Goal: Task Accomplishment & Management: Use online tool/utility

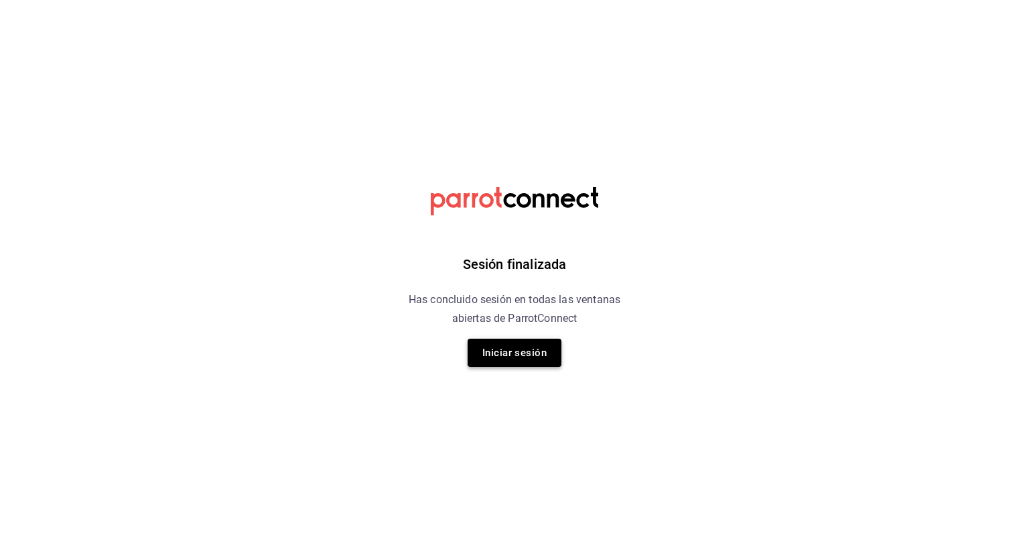
click at [529, 365] on button "Iniciar sesión" at bounding box center [515, 352] width 94 height 28
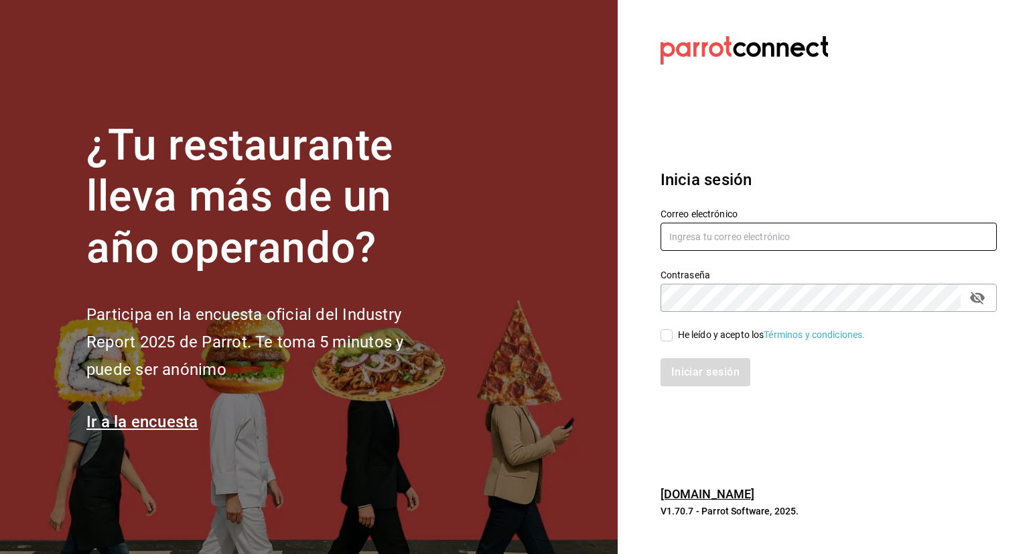
click at [909, 239] on input "text" at bounding box center [829, 236] width 336 height 28
paste input "Alejandro.zuniga@grupocosteno.com"
type input "Alejandro.zuniga@grupocosteno.com"
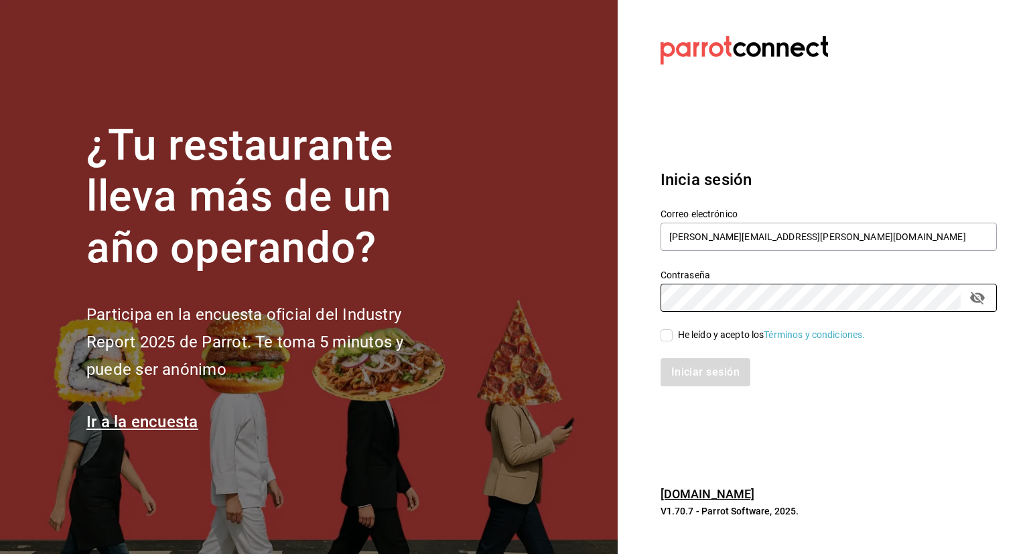
click at [591, 307] on div "¿Tu restaurante lleva más de un año operando? Participa en la encuesta oficial …" at bounding box center [514, 277] width 1029 height 554
click at [980, 298] on icon "passwordField" at bounding box center [978, 297] width 16 height 16
click at [602, 302] on div "¿Tu restaurante lleva más de un año operando? Participa en la encuesta oficial …" at bounding box center [514, 277] width 1029 height 554
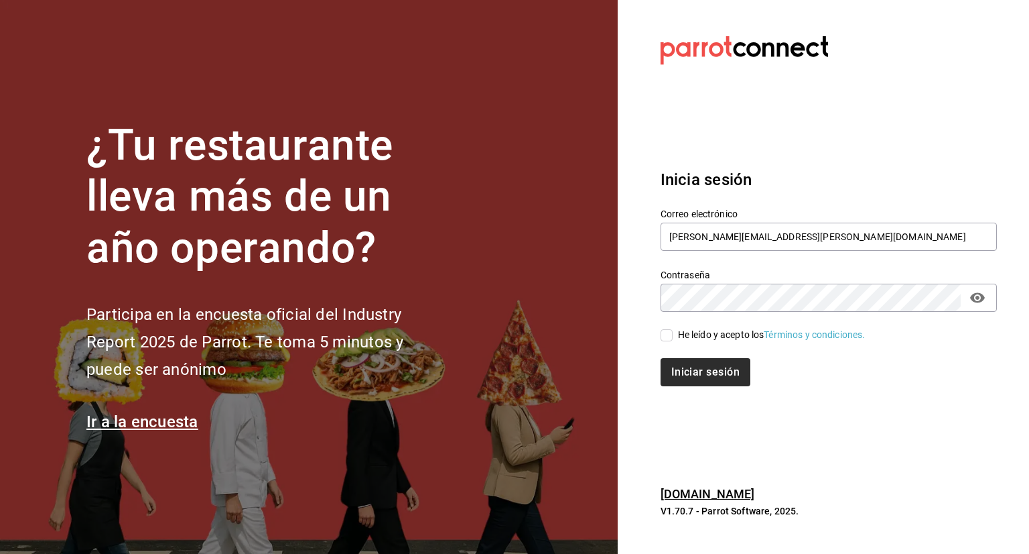
drag, startPoint x: 665, startPoint y: 336, endPoint x: 689, endPoint y: 373, distance: 44.0
click at [664, 334] on input "He leído y acepto los Términos y condiciones." at bounding box center [667, 335] width 12 height 12
checkbox input "true"
click at [691, 373] on button "Iniciar sesión" at bounding box center [706, 372] width 91 height 28
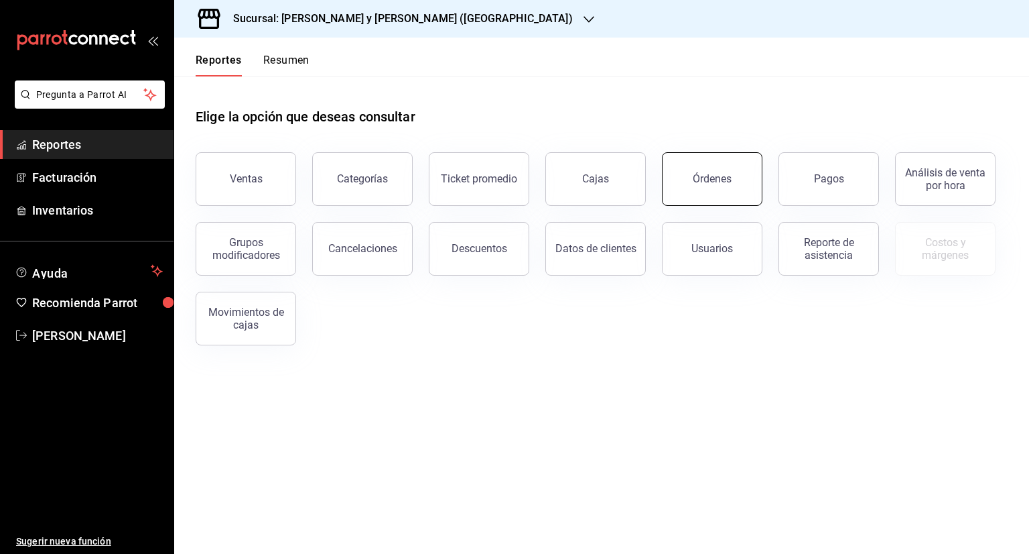
click at [710, 174] on div "Órdenes" at bounding box center [712, 178] width 39 height 13
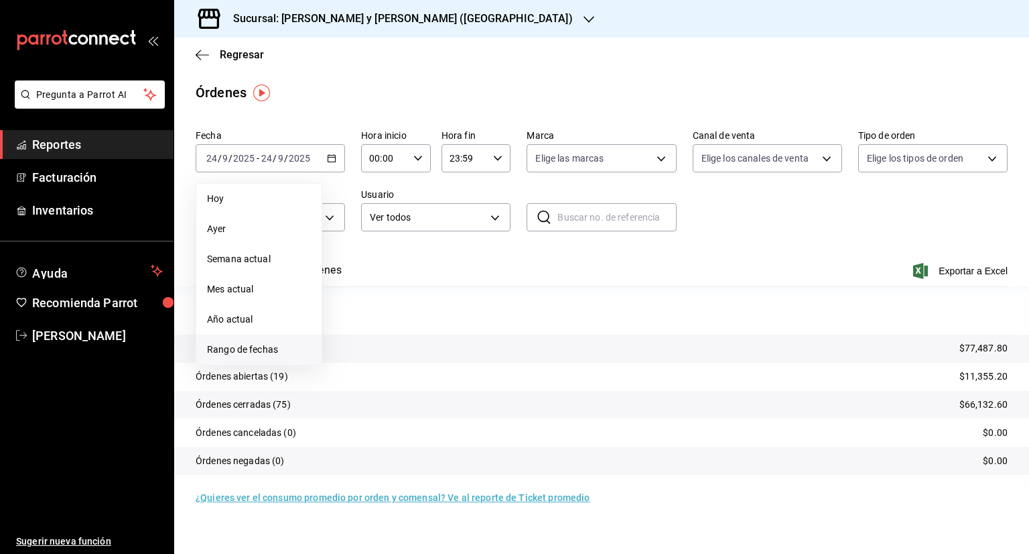
click at [243, 350] on span "Rango de fechas" at bounding box center [259, 349] width 104 height 14
click at [343, 251] on button "1" at bounding box center [349, 247] width 23 height 24
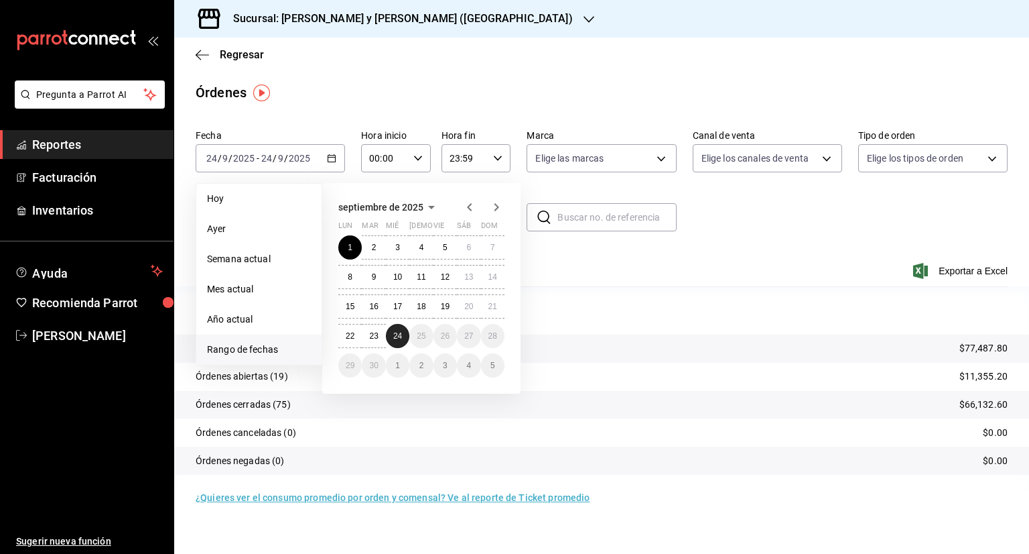
click at [399, 334] on abbr "24" at bounding box center [397, 335] width 9 height 9
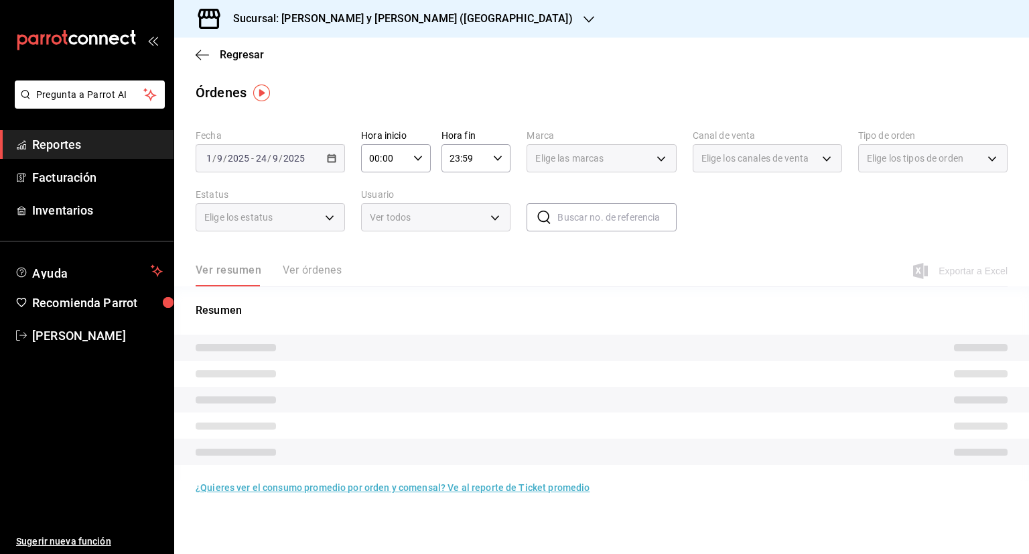
click at [403, 22] on h3 "Sucursal: [PERSON_NAME] y [PERSON_NAME] ([GEOGRAPHIC_DATA])" at bounding box center [397, 19] width 350 height 16
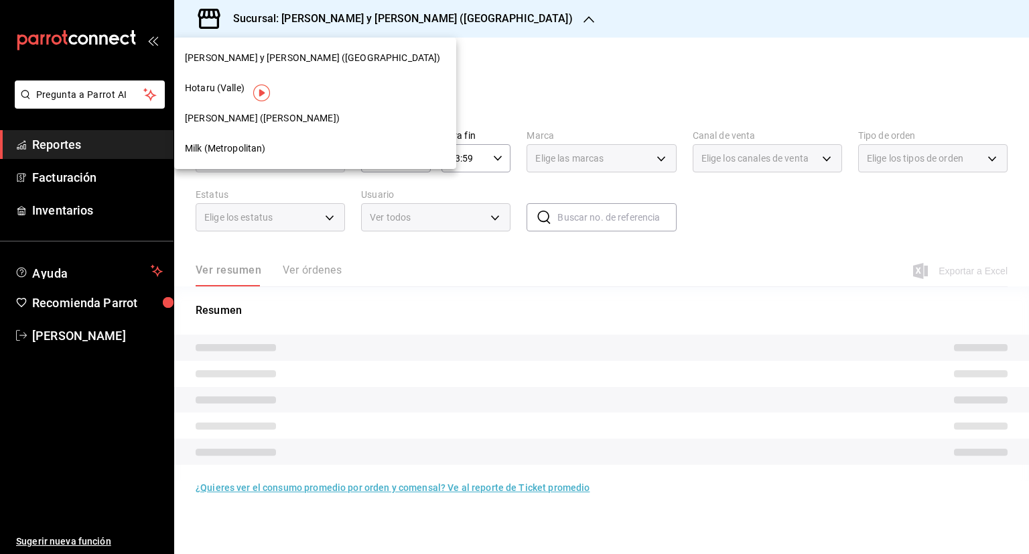
click at [210, 156] on div "Milk (Metropolitan)" at bounding box center [315, 148] width 282 height 30
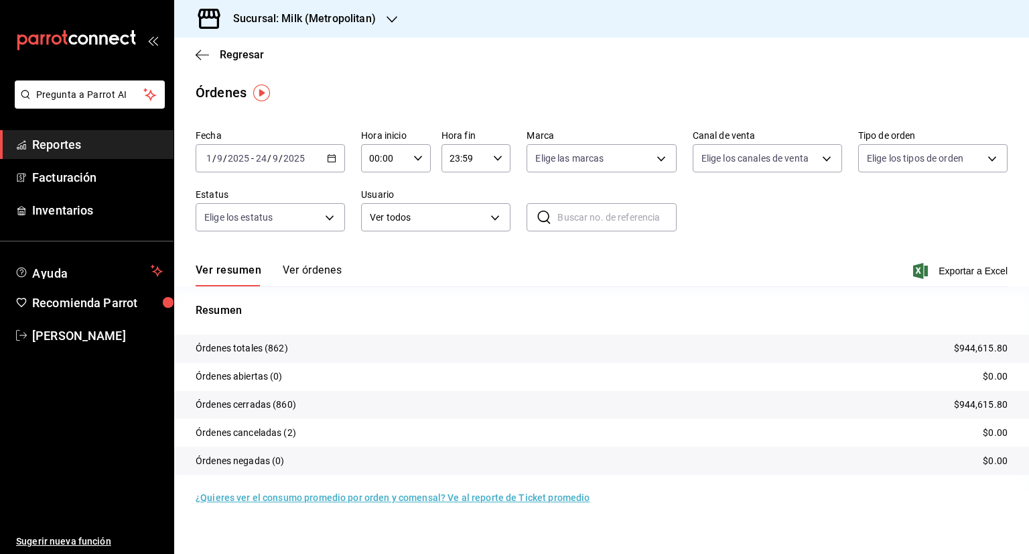
click at [206, 161] on input "1" at bounding box center [209, 158] width 7 height 11
click at [335, 155] on \(Stroke\) "button" at bounding box center [332, 158] width 8 height 7
click at [233, 352] on span "Rango de fechas" at bounding box center [259, 349] width 104 height 14
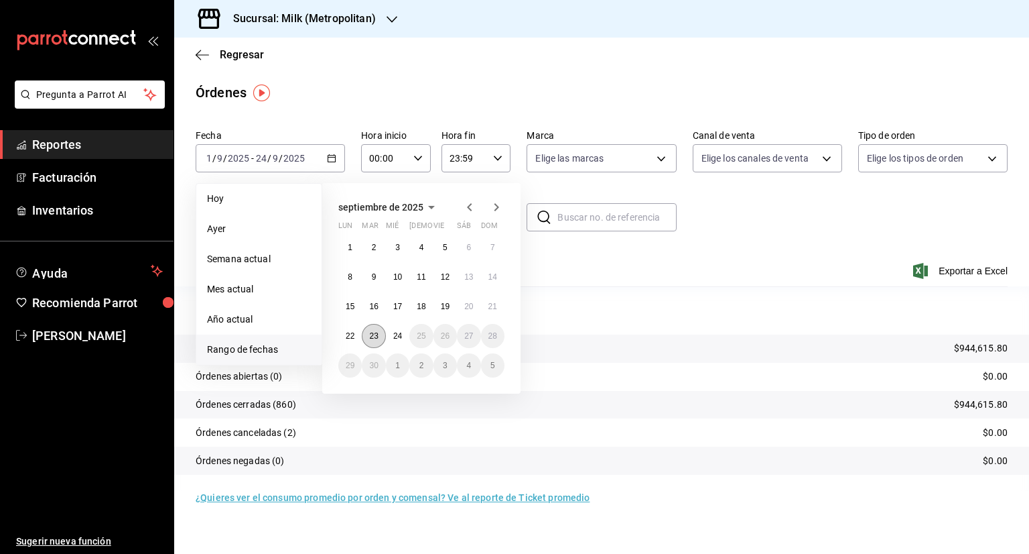
click at [376, 329] on button "23" at bounding box center [373, 336] width 23 height 24
click at [397, 338] on abbr "24" at bounding box center [397, 335] width 9 height 9
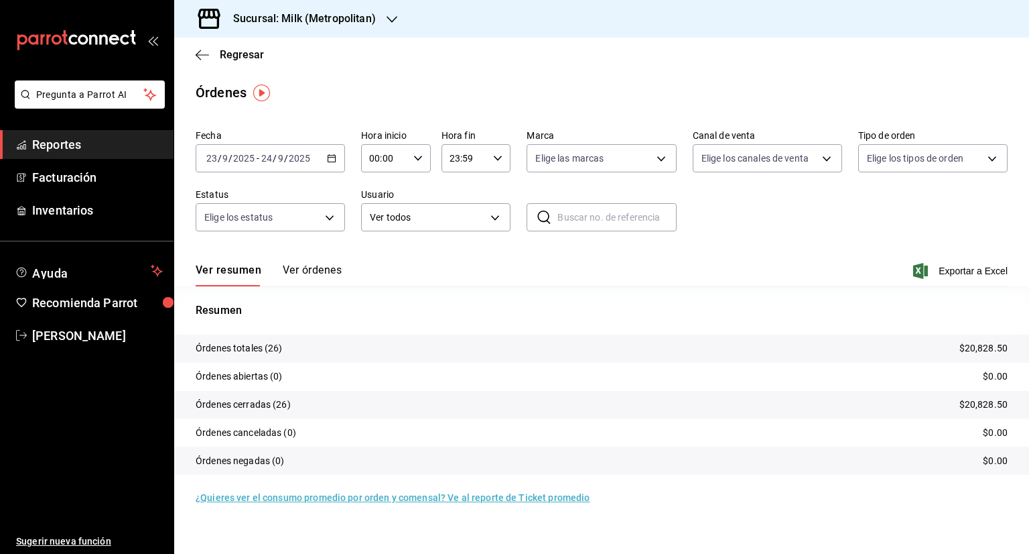
click at [425, 153] on div "00:00 Hora inicio" at bounding box center [396, 158] width 70 height 28
click at [375, 222] on span "05" at bounding box center [378, 219] width 13 height 11
type input "05:00"
click at [502, 159] on div at bounding box center [514, 277] width 1029 height 554
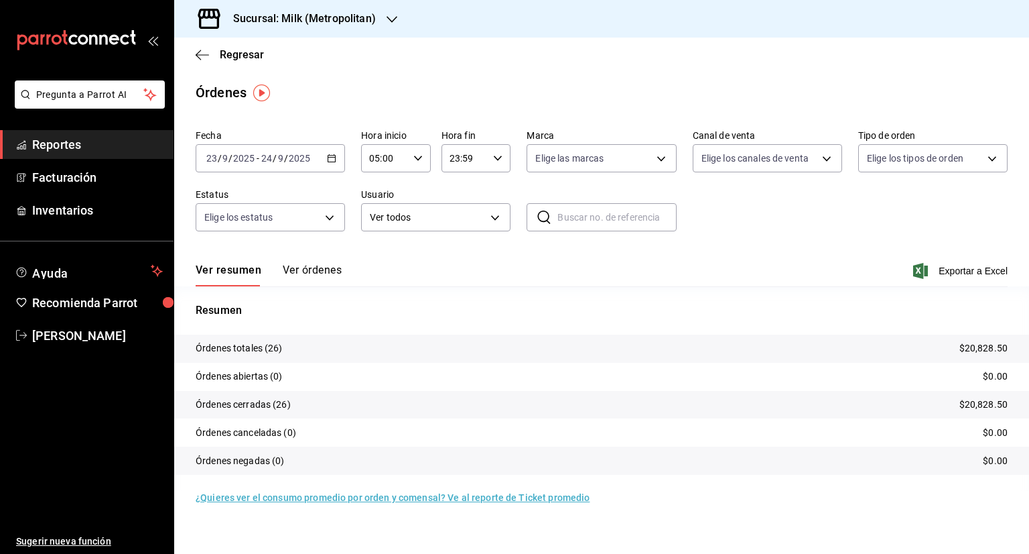
click at [501, 156] on icon "button" at bounding box center [497, 157] width 9 height 9
click at [453, 159] on div at bounding box center [514, 277] width 1029 height 554
click at [453, 159] on input "23:59" at bounding box center [465, 158] width 47 height 27
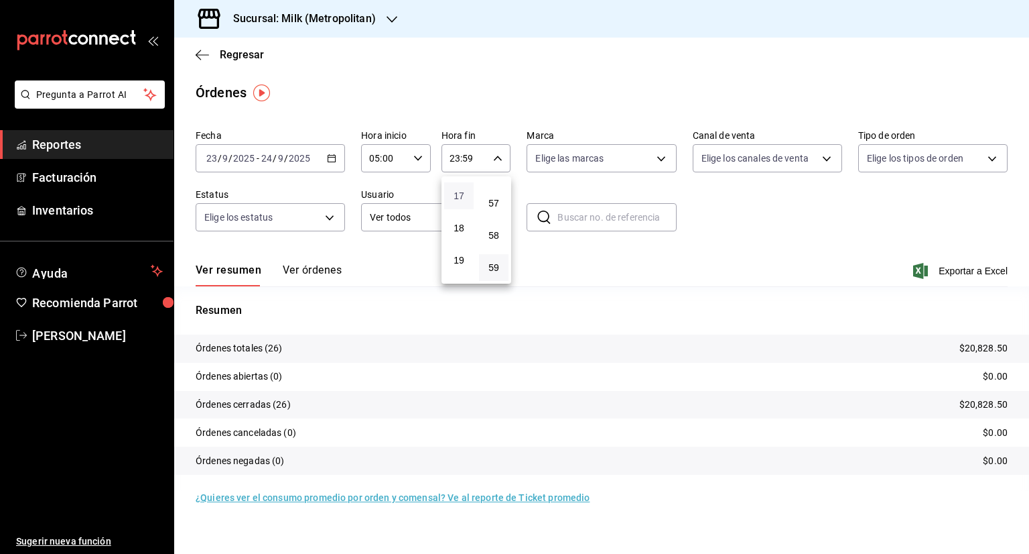
click at [458, 201] on span "17" at bounding box center [458, 195] width 13 height 11
click at [460, 241] on button "04" at bounding box center [458, 246] width 29 height 27
type input "04:59"
click at [397, 268] on div at bounding box center [514, 277] width 1029 height 554
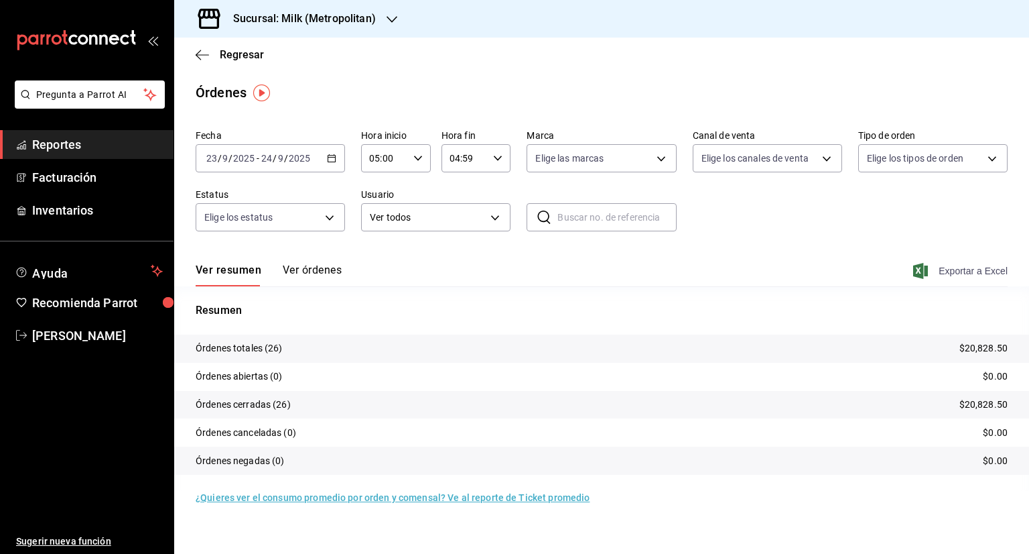
click at [969, 269] on span "Exportar a Excel" at bounding box center [962, 271] width 92 height 16
click at [332, 161] on \(Stroke\) "button" at bounding box center [332, 158] width 8 height 7
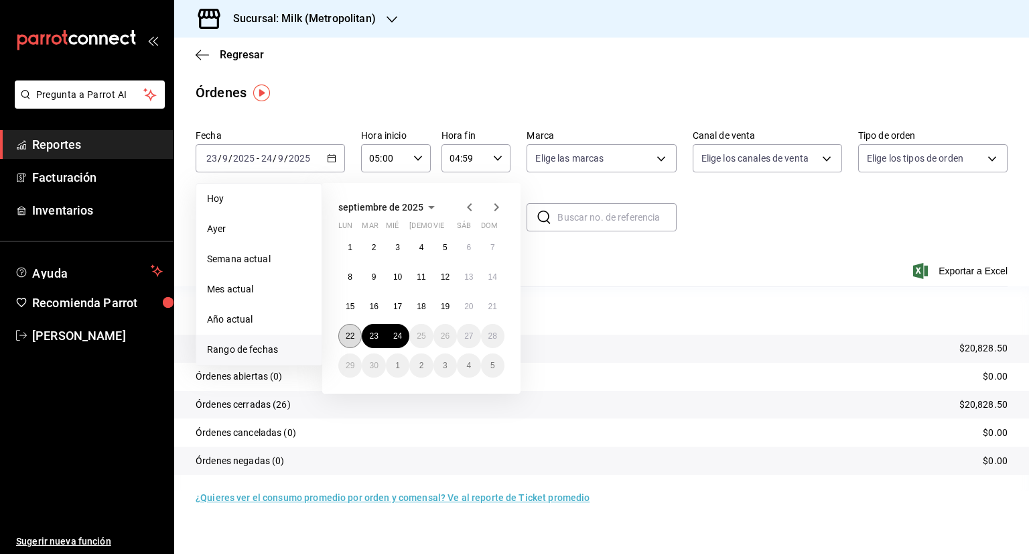
click at [359, 333] on button "22" at bounding box center [349, 336] width 23 height 24
click at [406, 335] on button "24" at bounding box center [397, 336] width 23 height 24
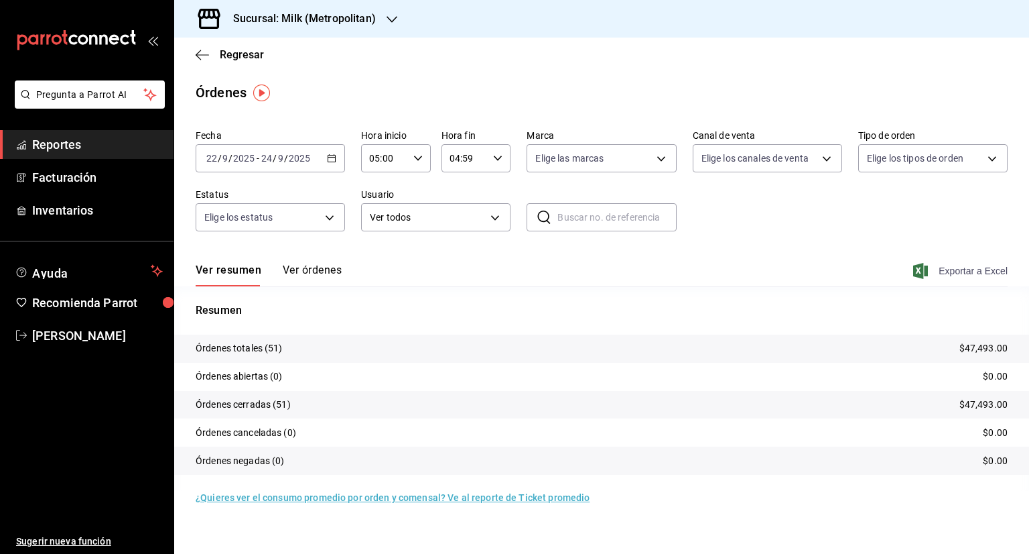
click at [962, 271] on span "Exportar a Excel" at bounding box center [962, 271] width 92 height 16
click at [226, 62] on div "Regresar" at bounding box center [601, 55] width 855 height 34
click at [227, 58] on span "Regresar" at bounding box center [242, 54] width 44 height 13
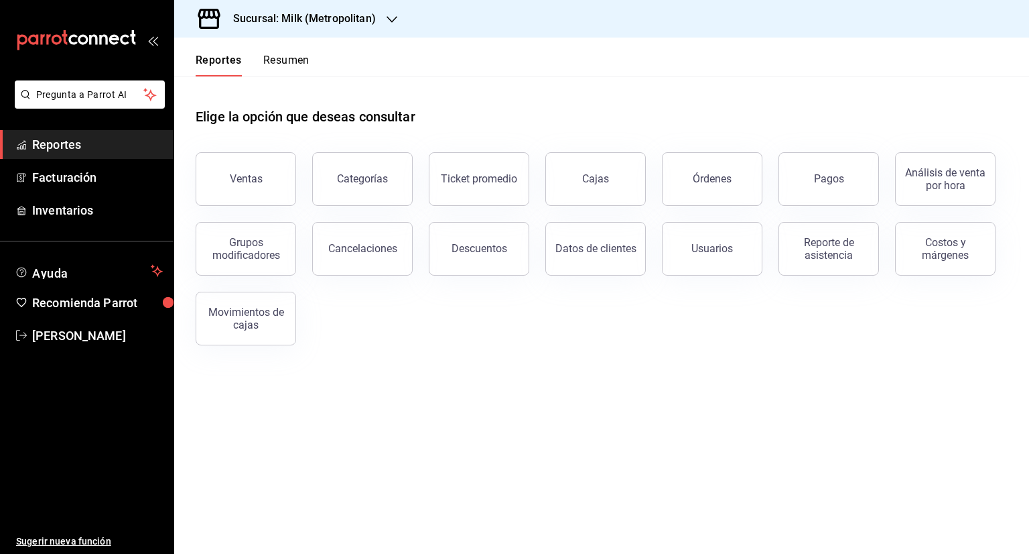
click at [842, 176] on div "Pagos" at bounding box center [829, 178] width 30 height 13
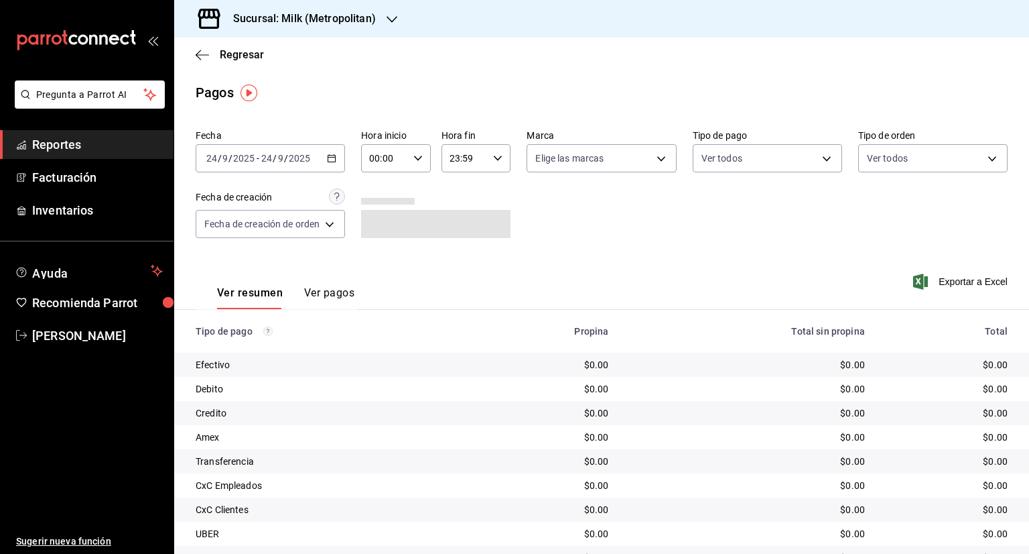
click at [335, 163] on div "[DATE] [DATE] - [DATE] [DATE]" at bounding box center [270, 158] width 149 height 28
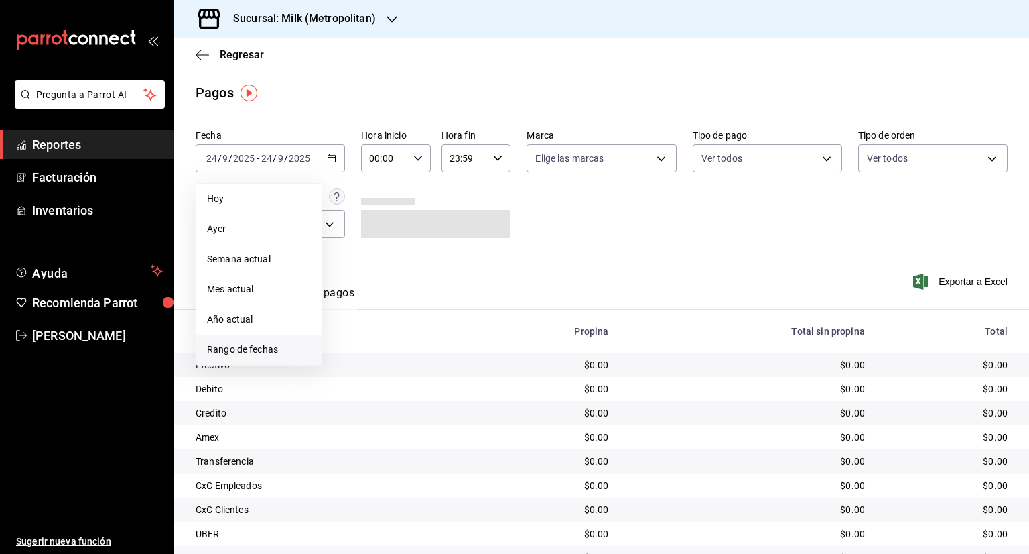
click at [243, 346] on span "Rango de fechas" at bounding box center [259, 349] width 104 height 14
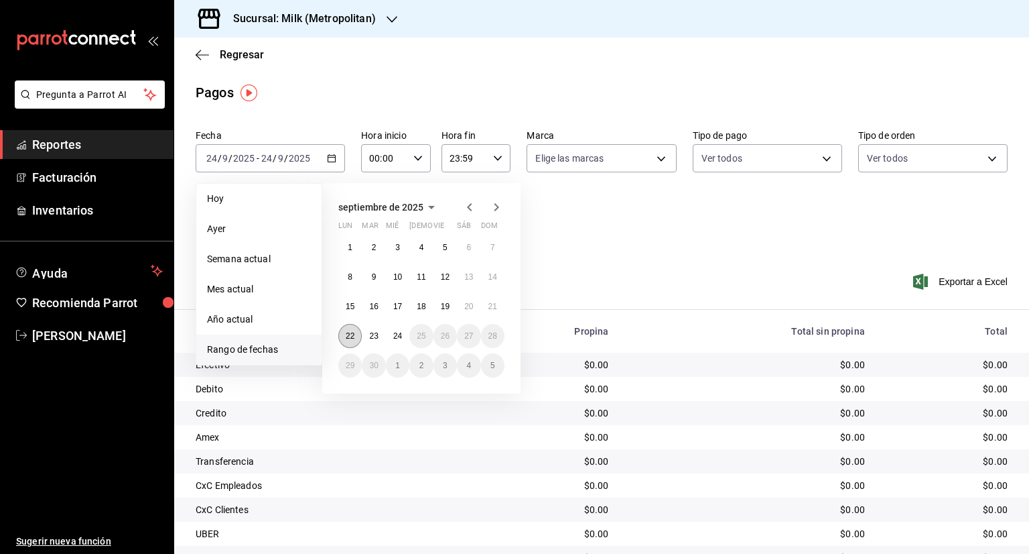
click at [358, 336] on button "22" at bounding box center [349, 336] width 23 height 24
click at [355, 337] on button "22" at bounding box center [349, 336] width 23 height 24
click at [397, 332] on abbr "24" at bounding box center [397, 335] width 9 height 9
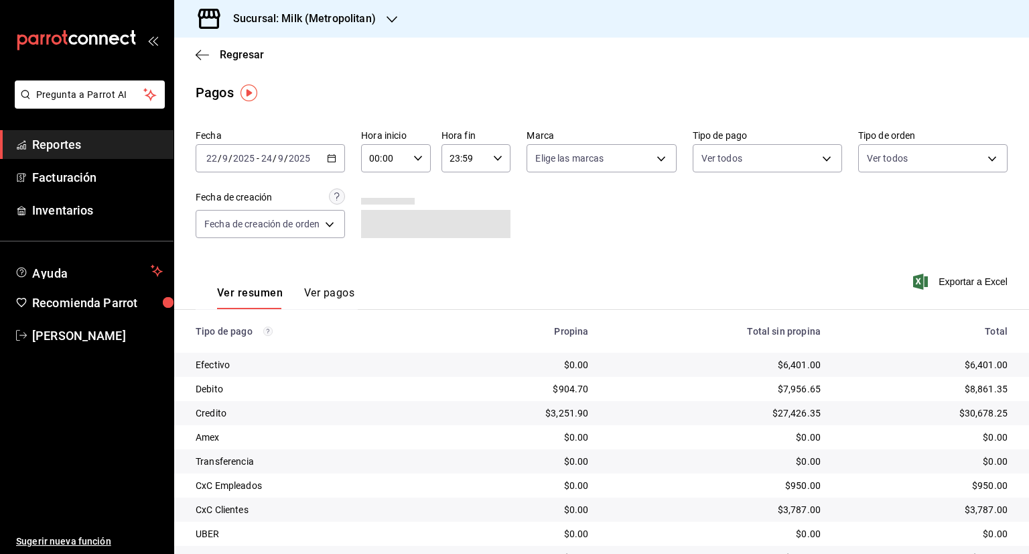
click at [424, 158] on div "00:00 Hora inicio" at bounding box center [396, 158] width 70 height 28
click at [378, 224] on span "05" at bounding box center [379, 219] width 13 height 11
type input "05:00"
click at [493, 157] on div at bounding box center [514, 277] width 1029 height 554
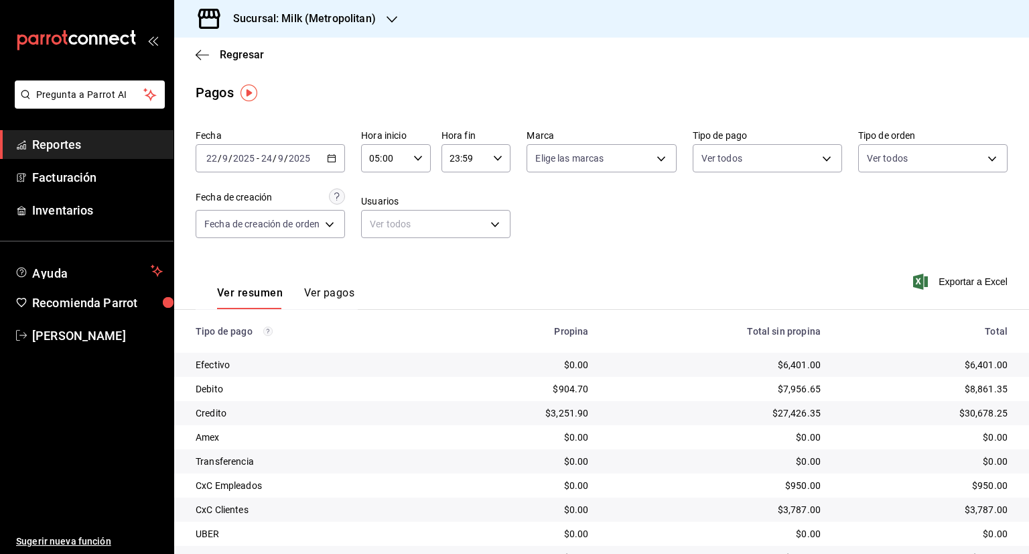
click at [497, 155] on icon "button" at bounding box center [497, 157] width 9 height 9
click at [457, 180] on span "04" at bounding box center [458, 179] width 13 height 11
type input "04:59"
click at [625, 229] on div at bounding box center [514, 277] width 1029 height 554
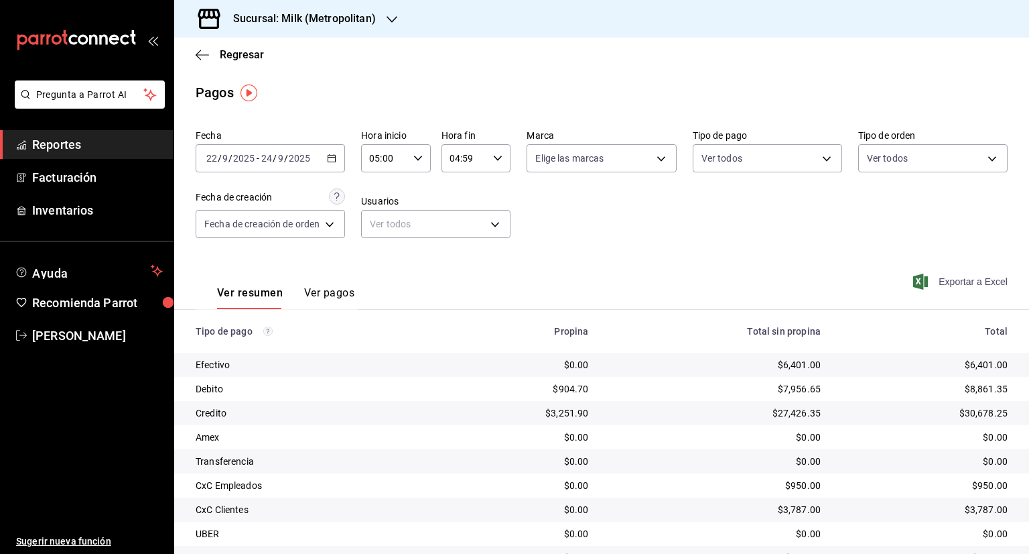
click at [984, 279] on span "Exportar a Excel" at bounding box center [962, 281] width 92 height 16
click at [249, 56] on span "Regresar" at bounding box center [242, 54] width 44 height 13
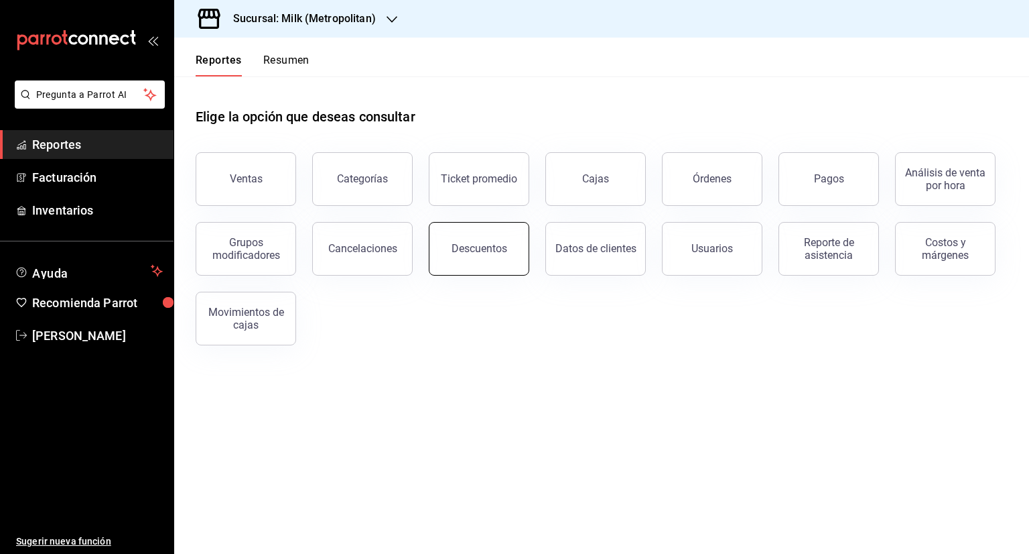
click at [452, 243] on button "Descuentos" at bounding box center [479, 249] width 101 height 54
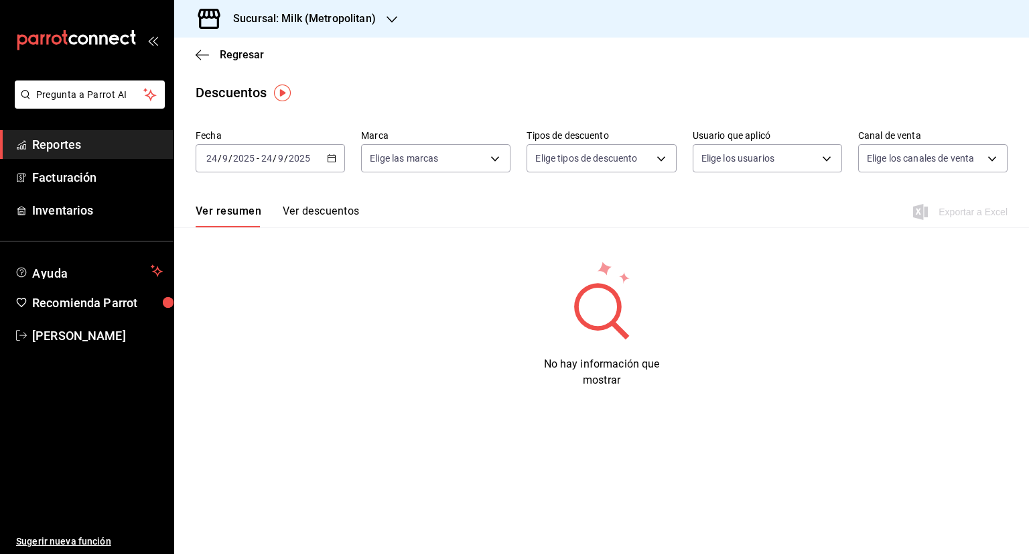
click at [209, 159] on input "24" at bounding box center [212, 158] width 12 height 11
click at [214, 160] on input "24" at bounding box center [212, 158] width 12 height 11
click at [209, 159] on input "24" at bounding box center [212, 158] width 12 height 11
click at [332, 164] on div "[DATE] [DATE] - [DATE] [DATE]" at bounding box center [270, 158] width 149 height 28
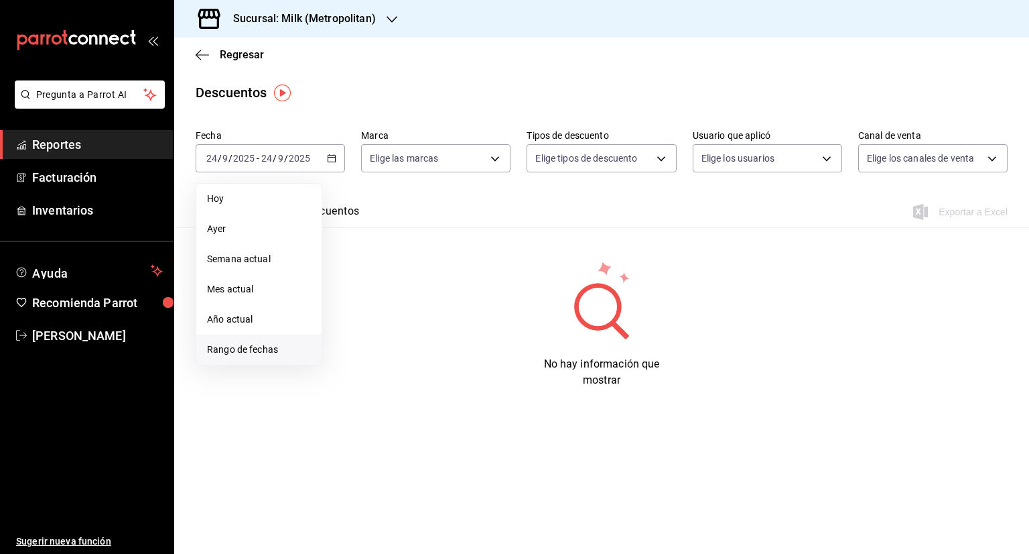
click at [255, 336] on li "Rango de fechas" at bounding box center [258, 349] width 125 height 30
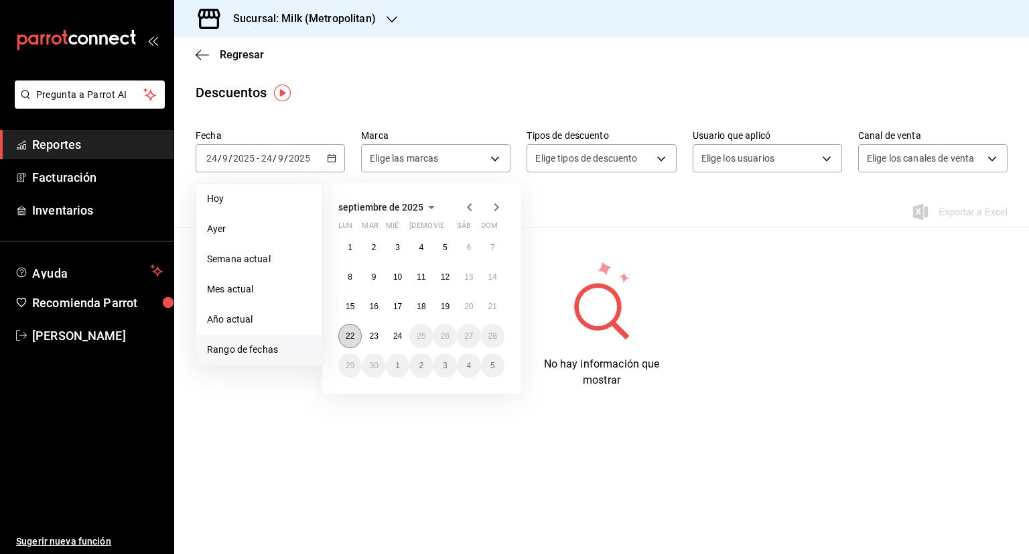
click at [355, 338] on button "22" at bounding box center [349, 336] width 23 height 24
click at [400, 333] on abbr "24" at bounding box center [397, 335] width 9 height 9
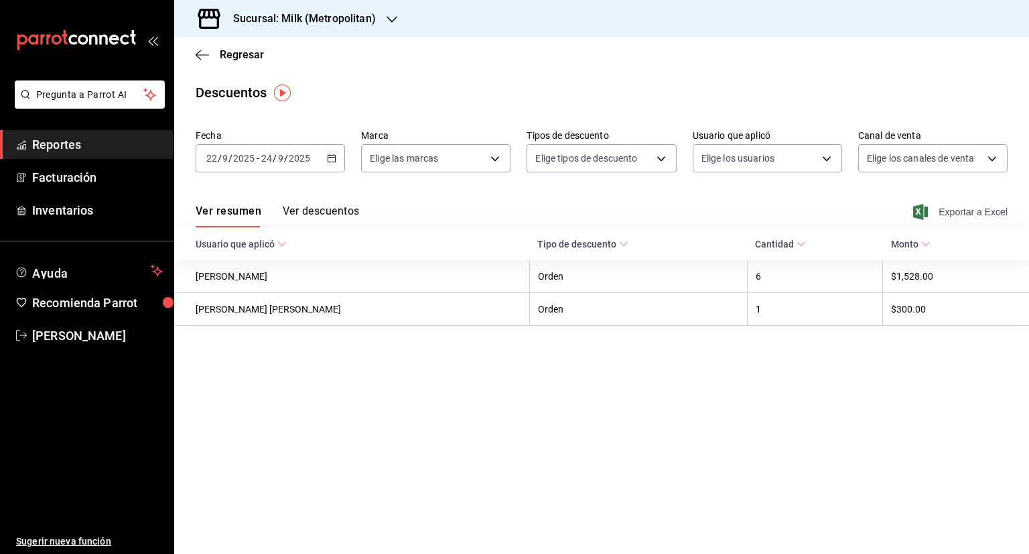
click at [997, 211] on span "Exportar a Excel" at bounding box center [962, 212] width 92 height 16
